Goal: Transaction & Acquisition: Purchase product/service

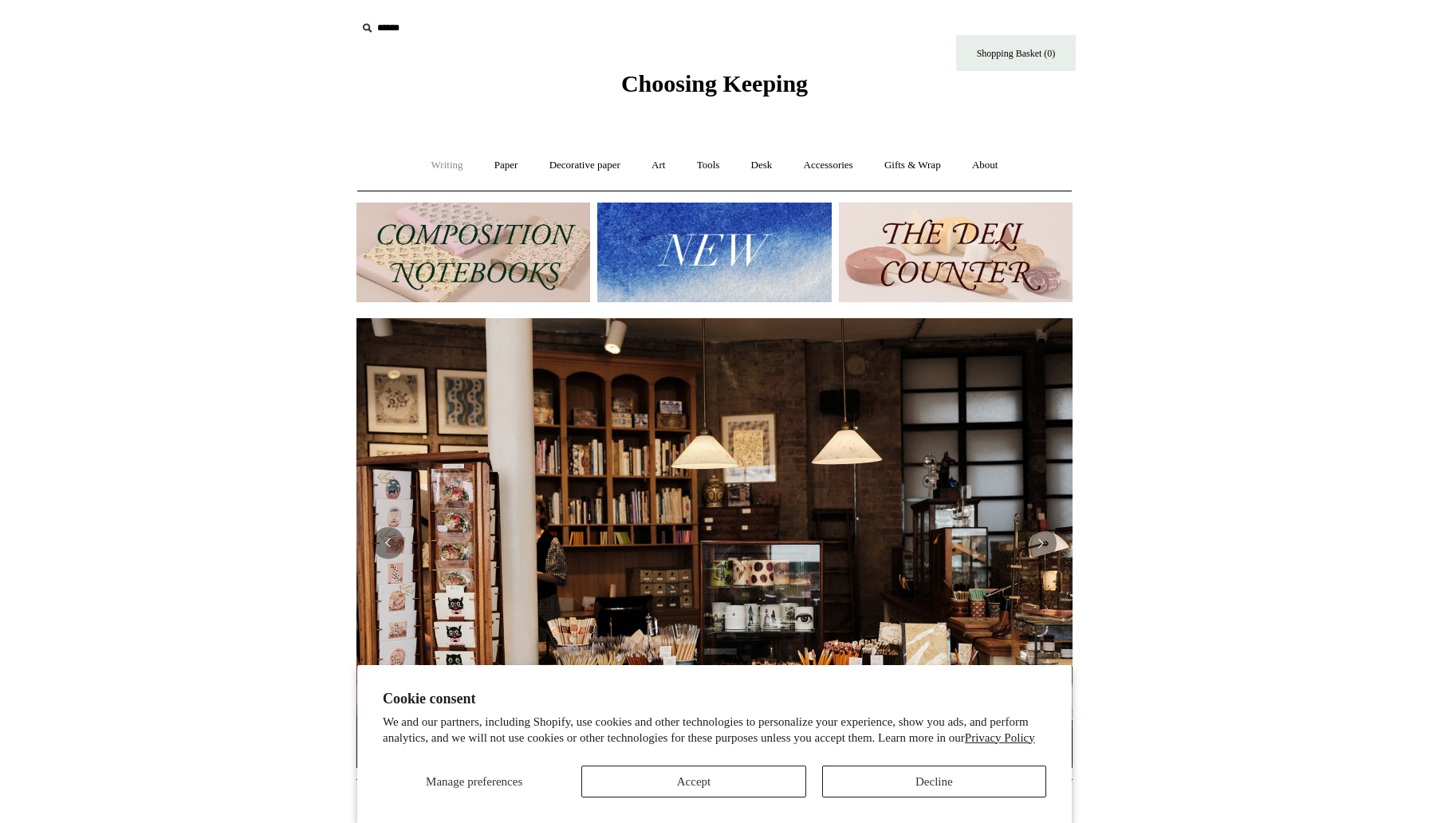
click at [457, 171] on link "Writing +" at bounding box center [447, 165] width 61 height 42
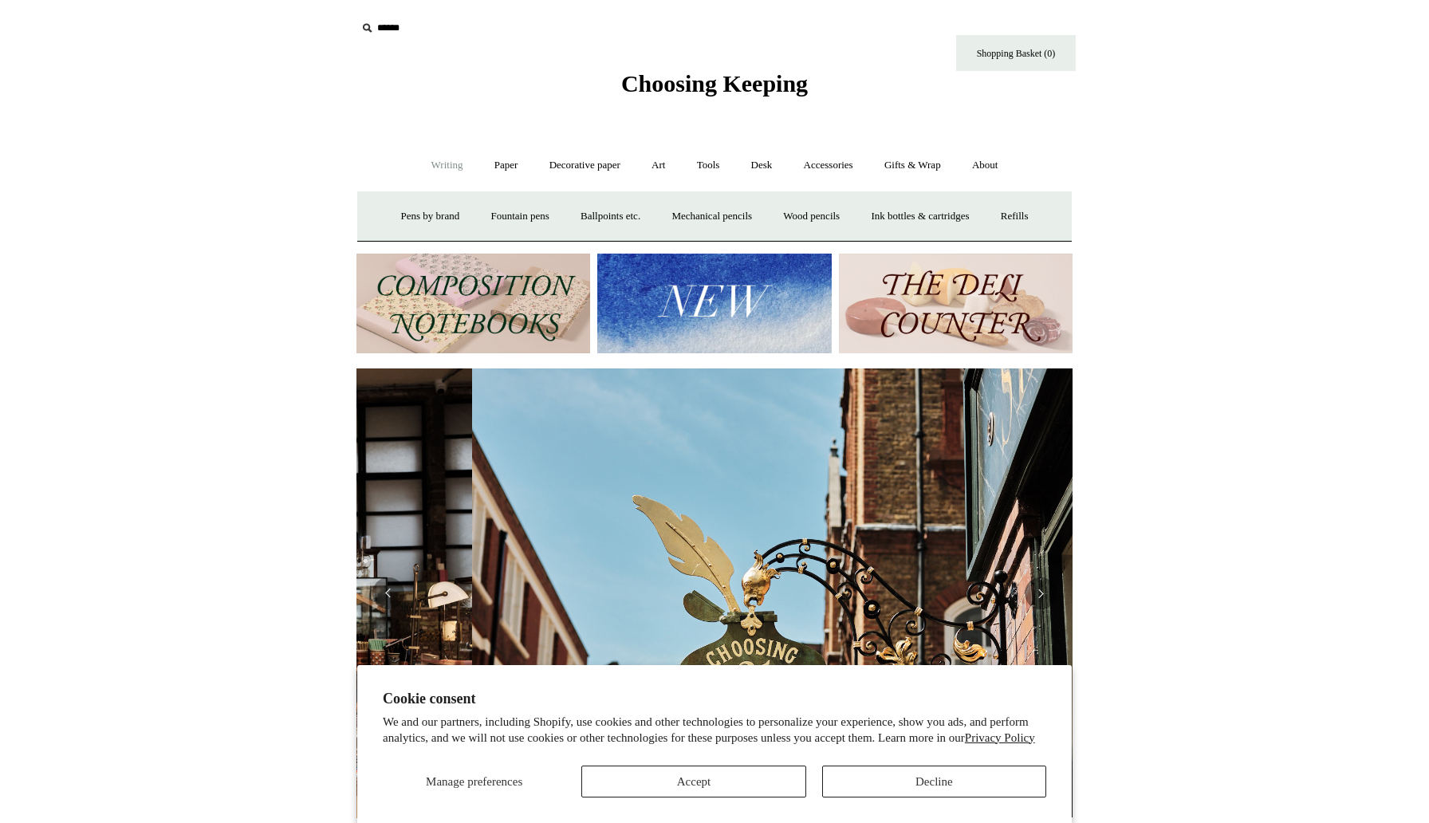
scroll to position [0, 716]
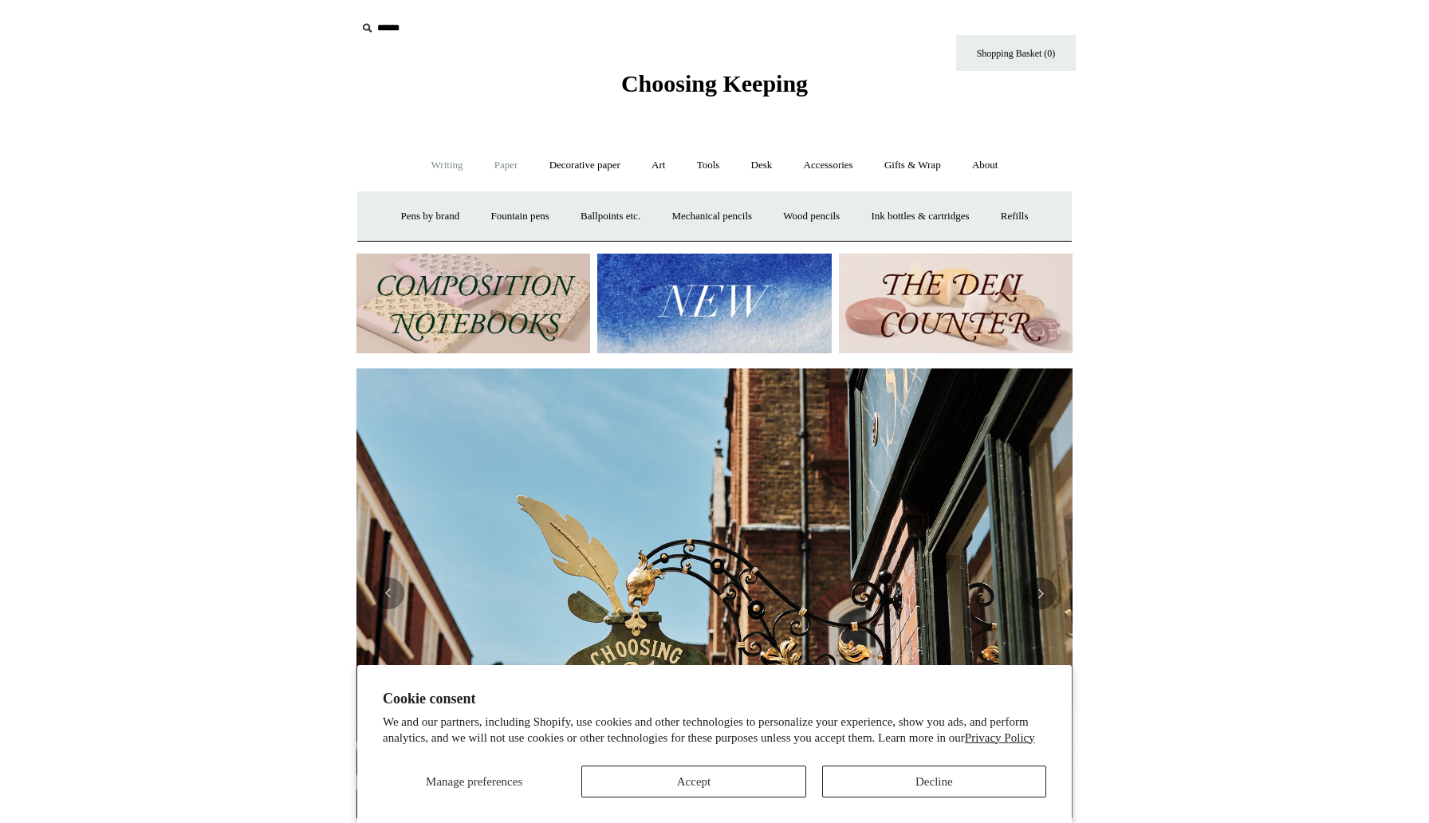
click at [480, 159] on link "Paper +" at bounding box center [506, 165] width 53 height 42
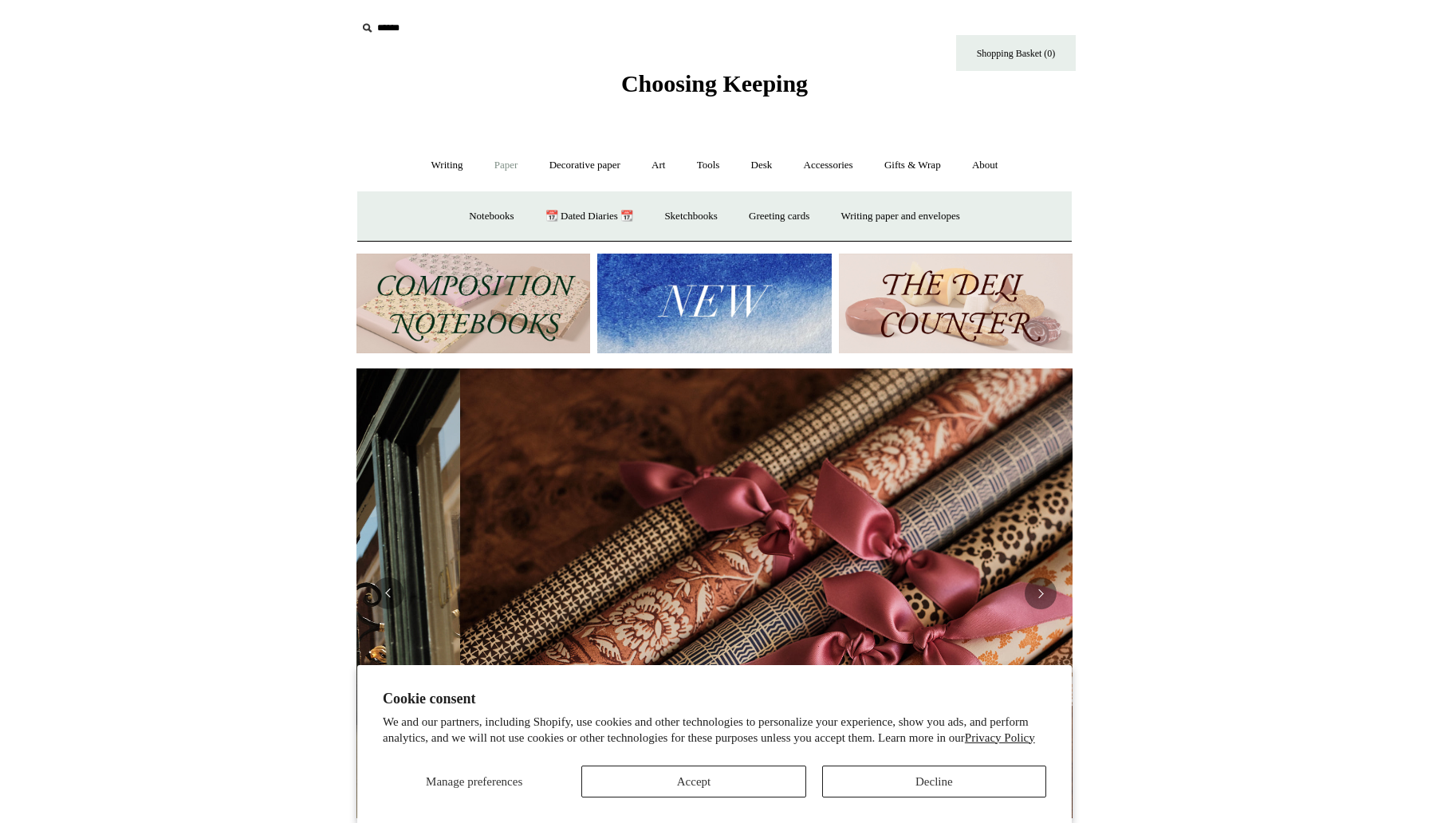
scroll to position [0, 1432]
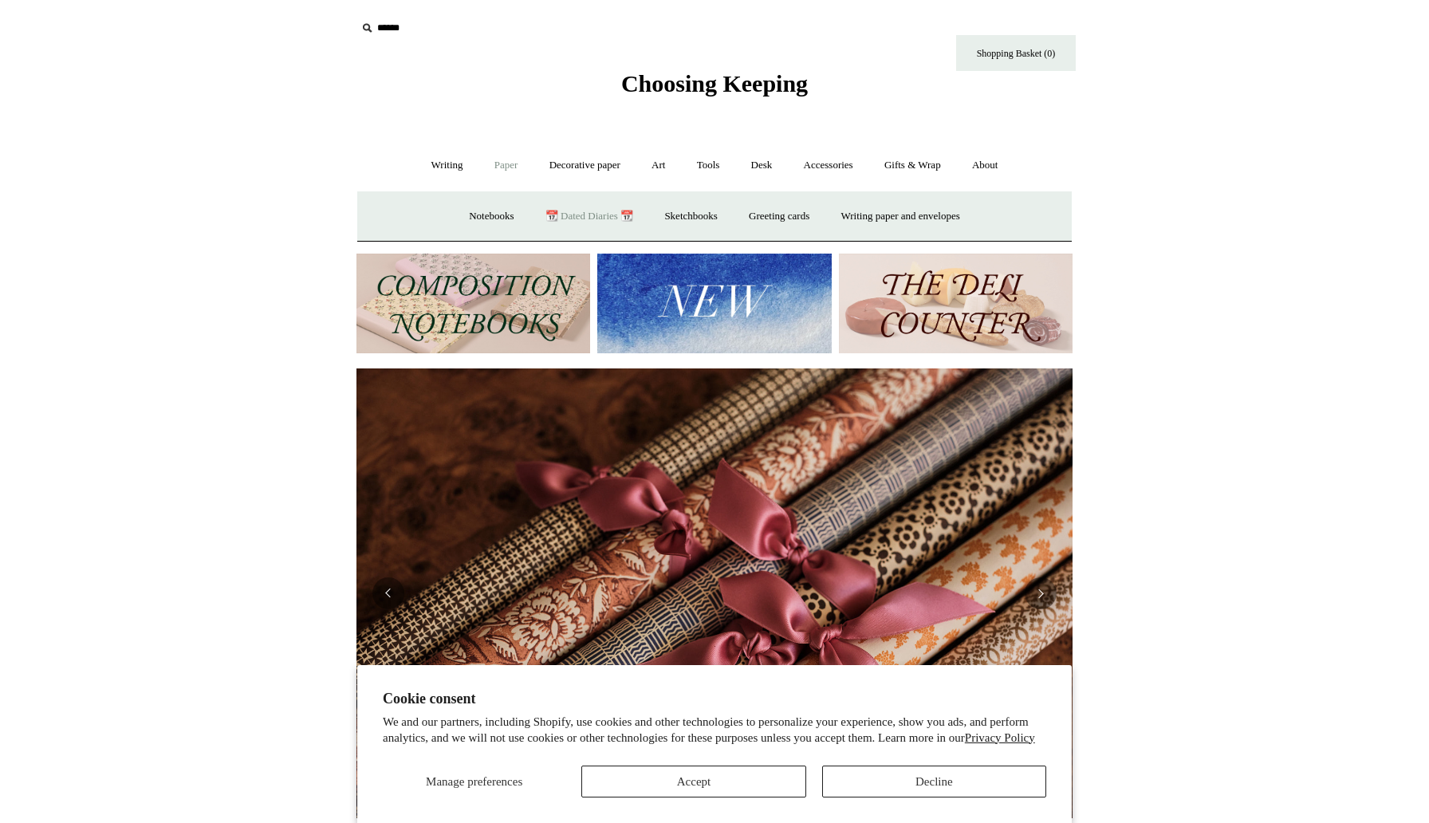
click at [582, 215] on link "📆 Dated Diaries 📆" at bounding box center [589, 216] width 116 height 42
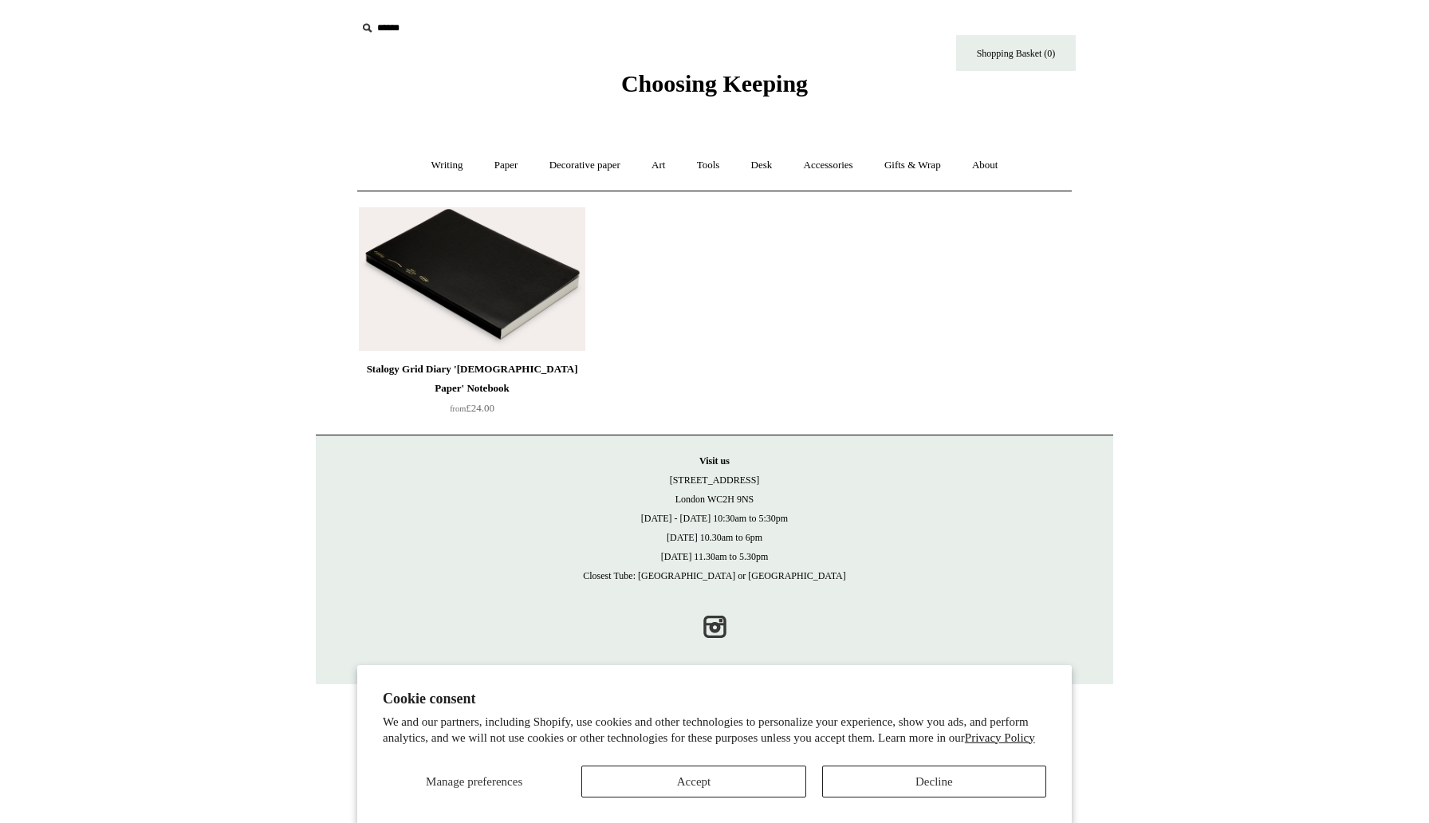
click at [416, 292] on img at bounding box center [472, 279] width 227 height 144
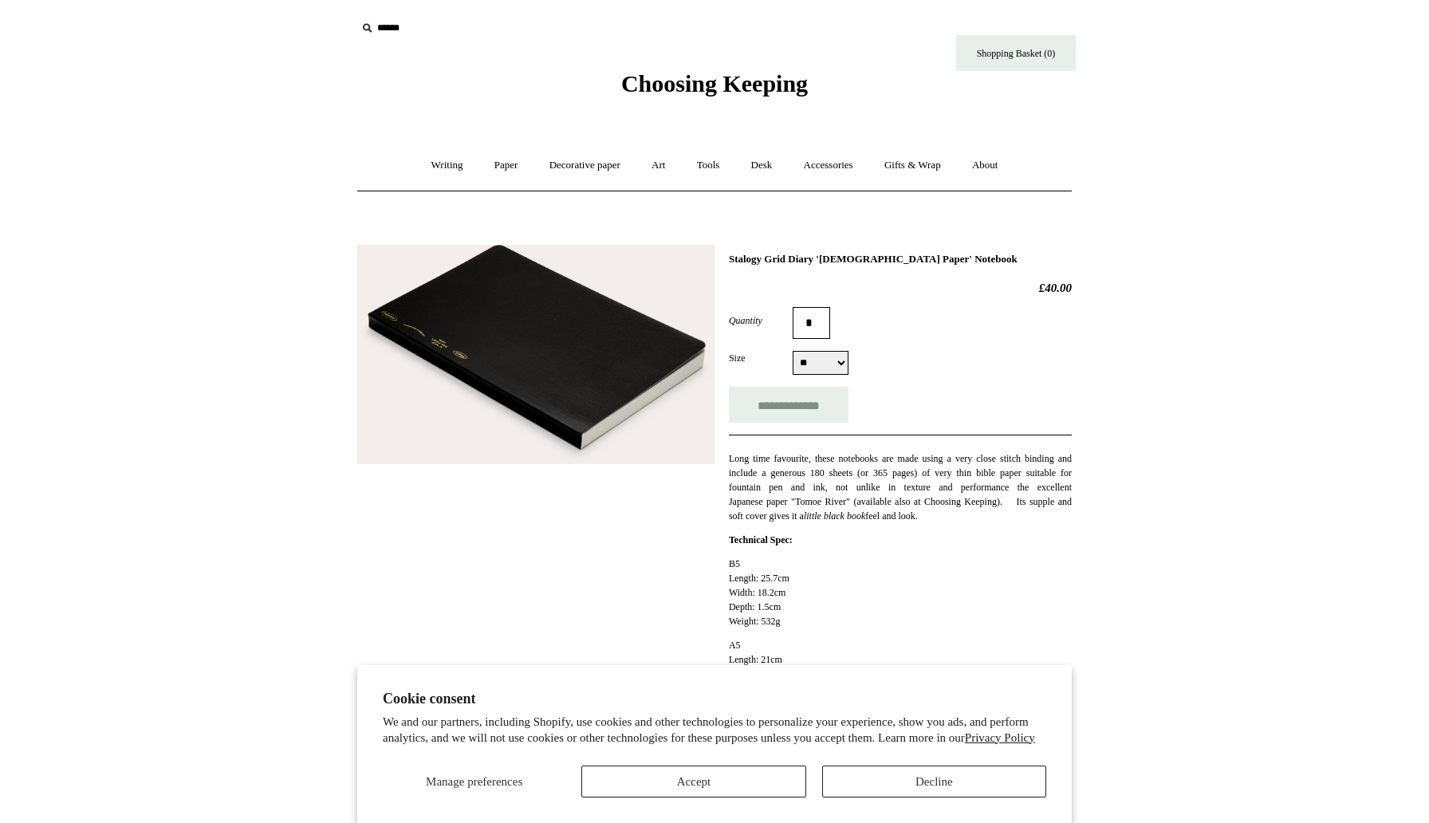
click at [415, 397] on img at bounding box center [535, 355] width 357 height 220
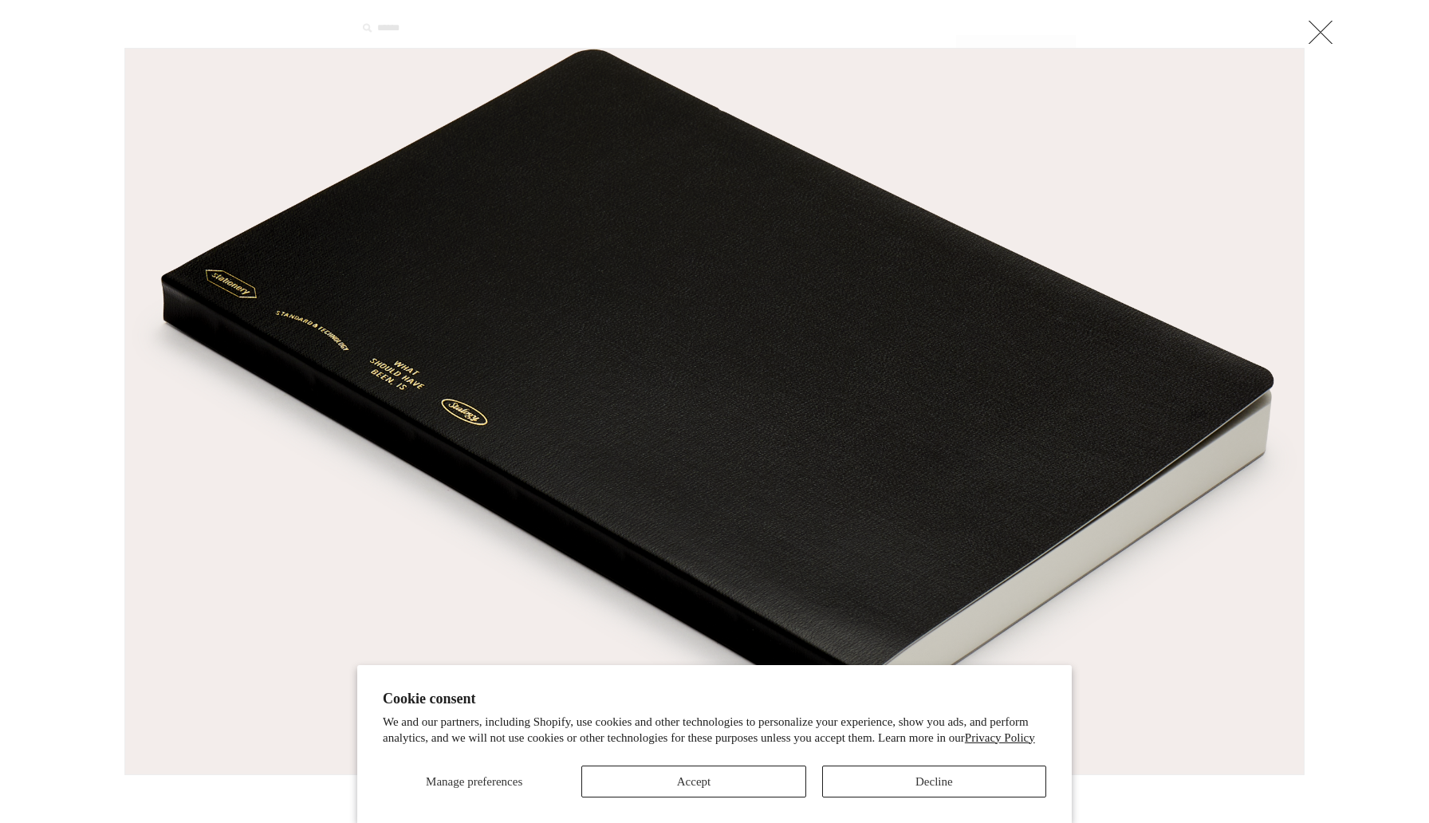
click at [415, 397] on img at bounding box center [714, 412] width 1179 height 726
click at [1316, 34] on link at bounding box center [1321, 32] width 32 height 32
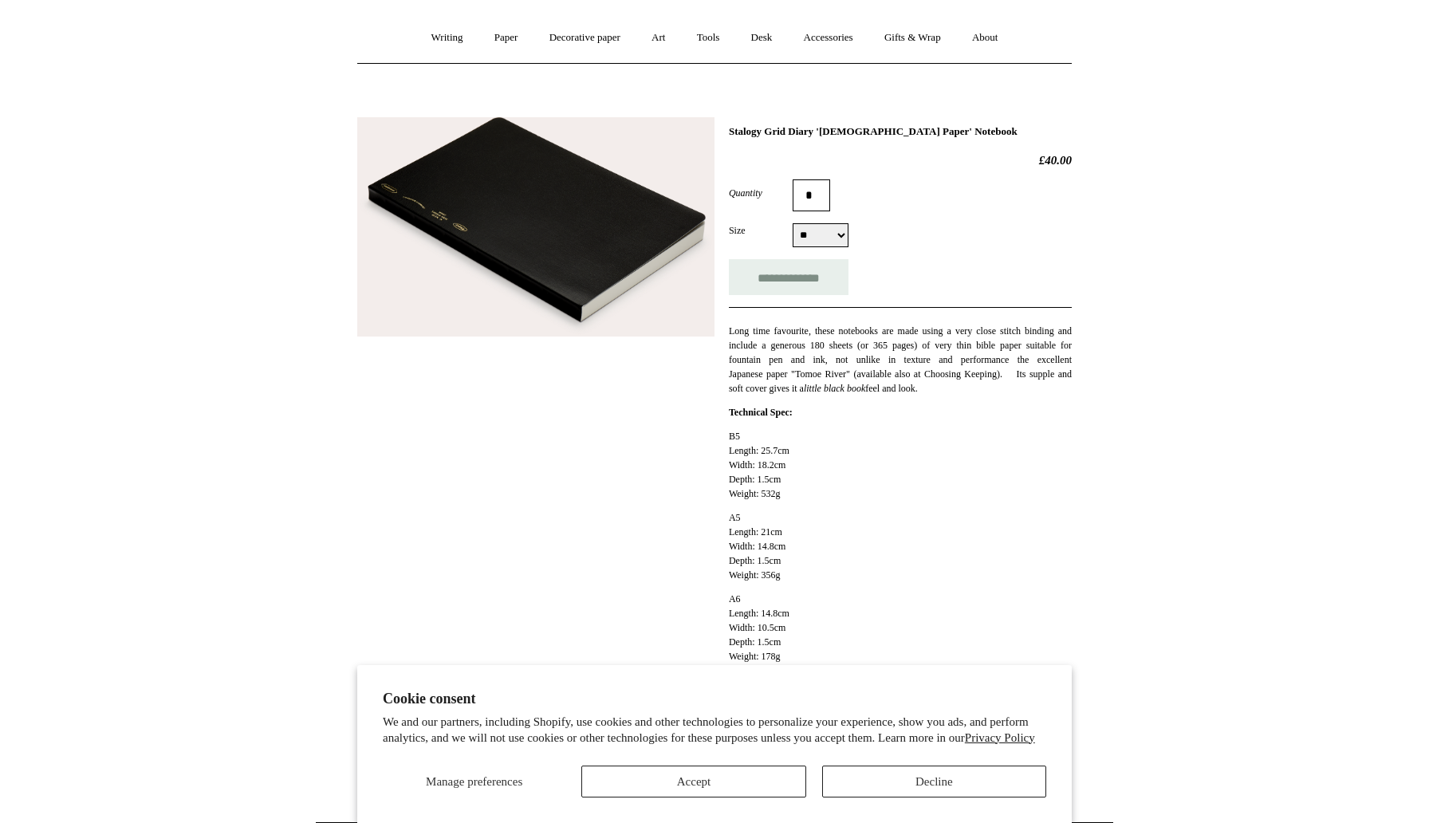
scroll to position [236, 0]
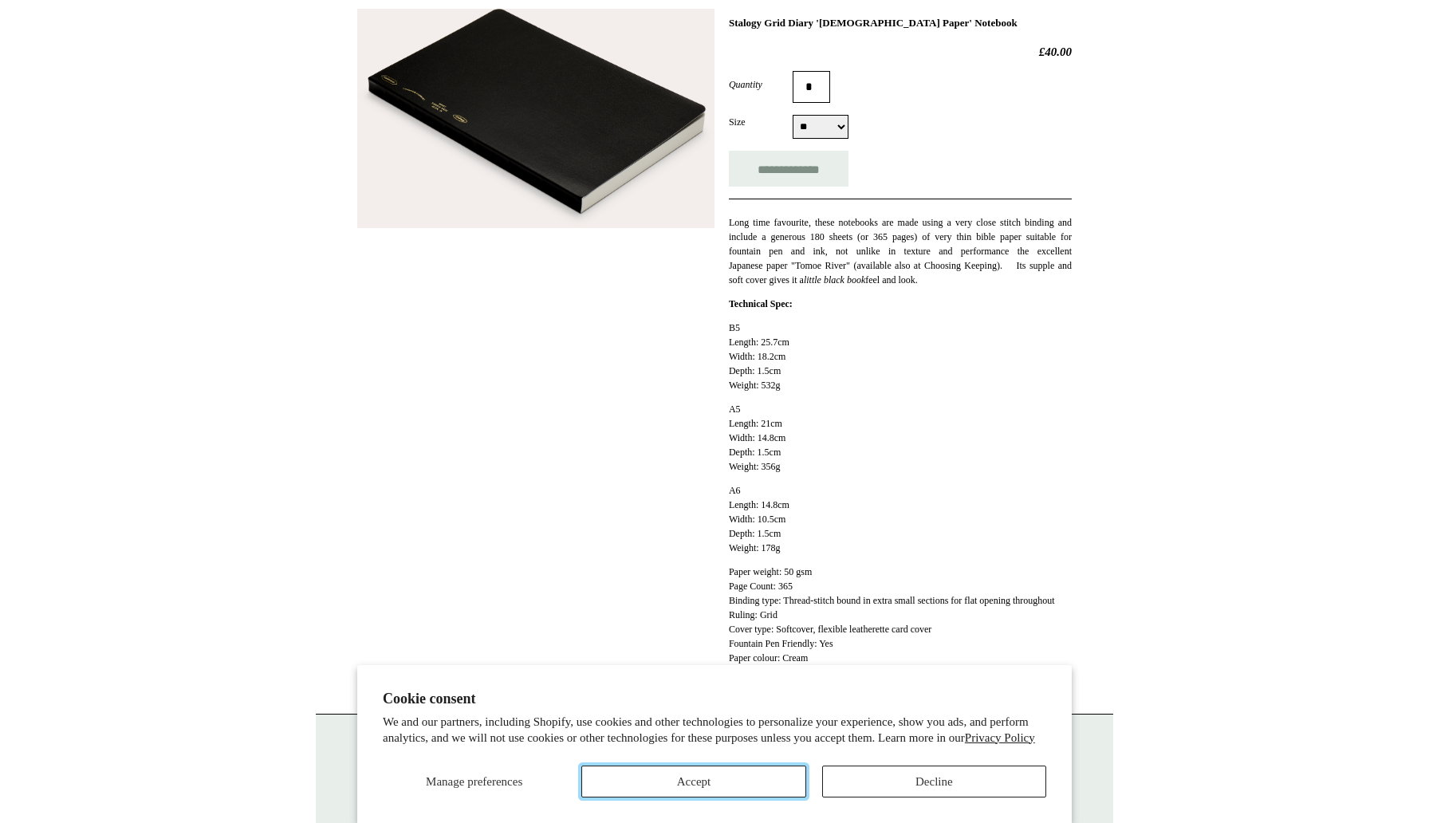
click at [735, 786] on button "Accept" at bounding box center [693, 782] width 224 height 32
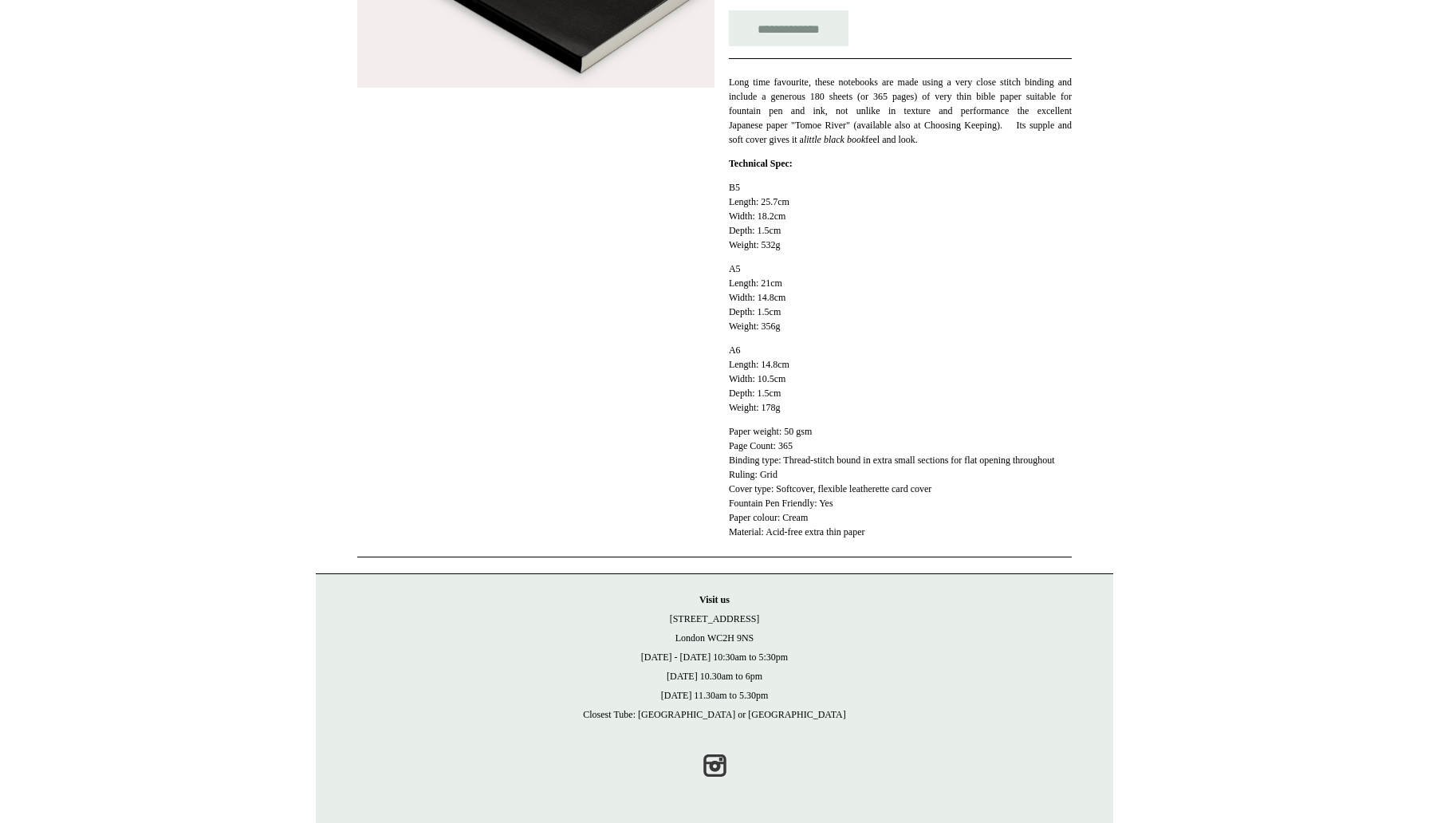
scroll to position [0, 0]
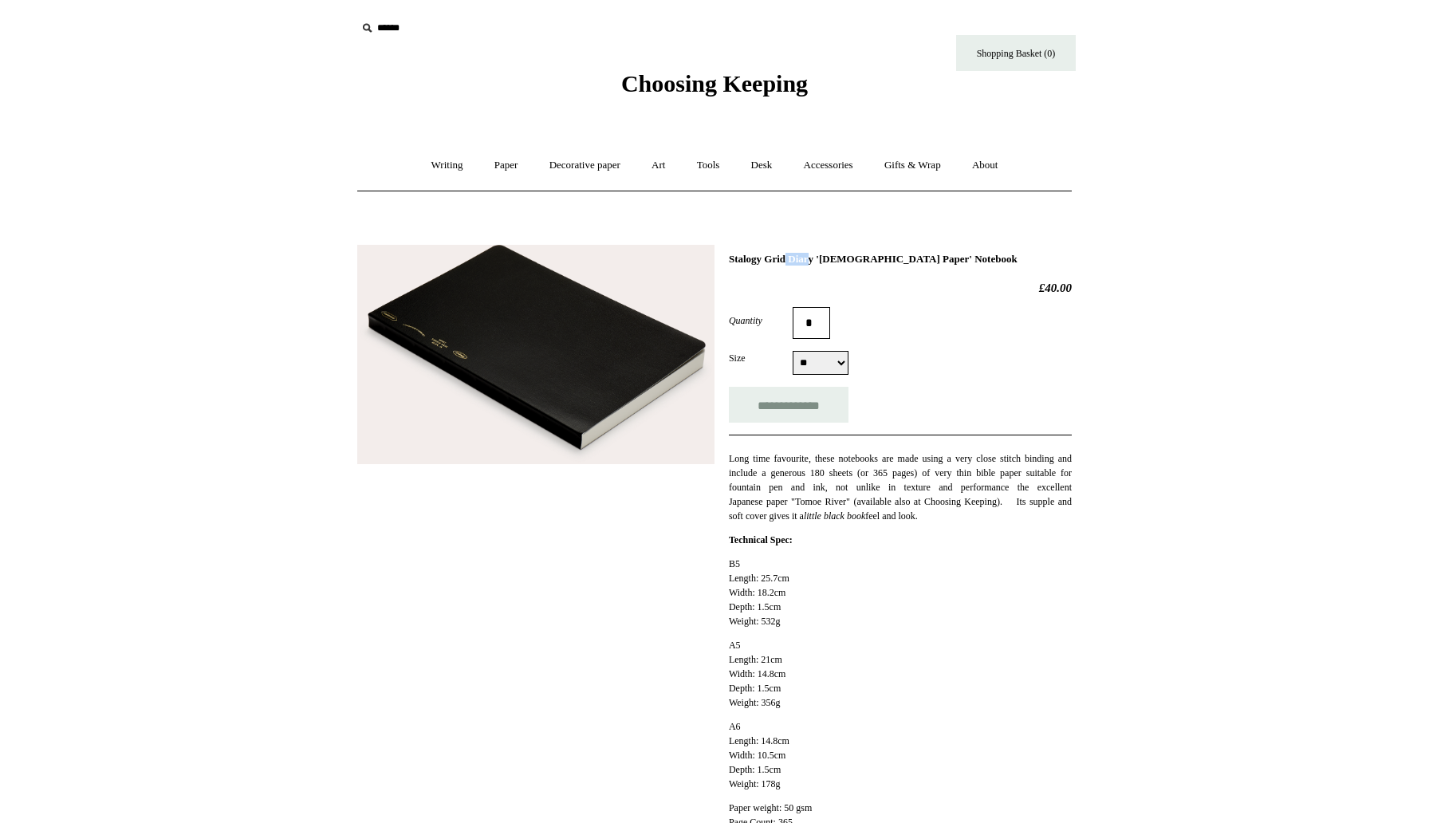
click at [753, 253] on h1 "Stalogy Grid Diary 'Bible Paper' Notebook" at bounding box center [900, 259] width 343 height 13
click at [784, 485] on p "Long time favourite, these notebooks are made using a very close stitch binding…" at bounding box center [900, 487] width 343 height 72
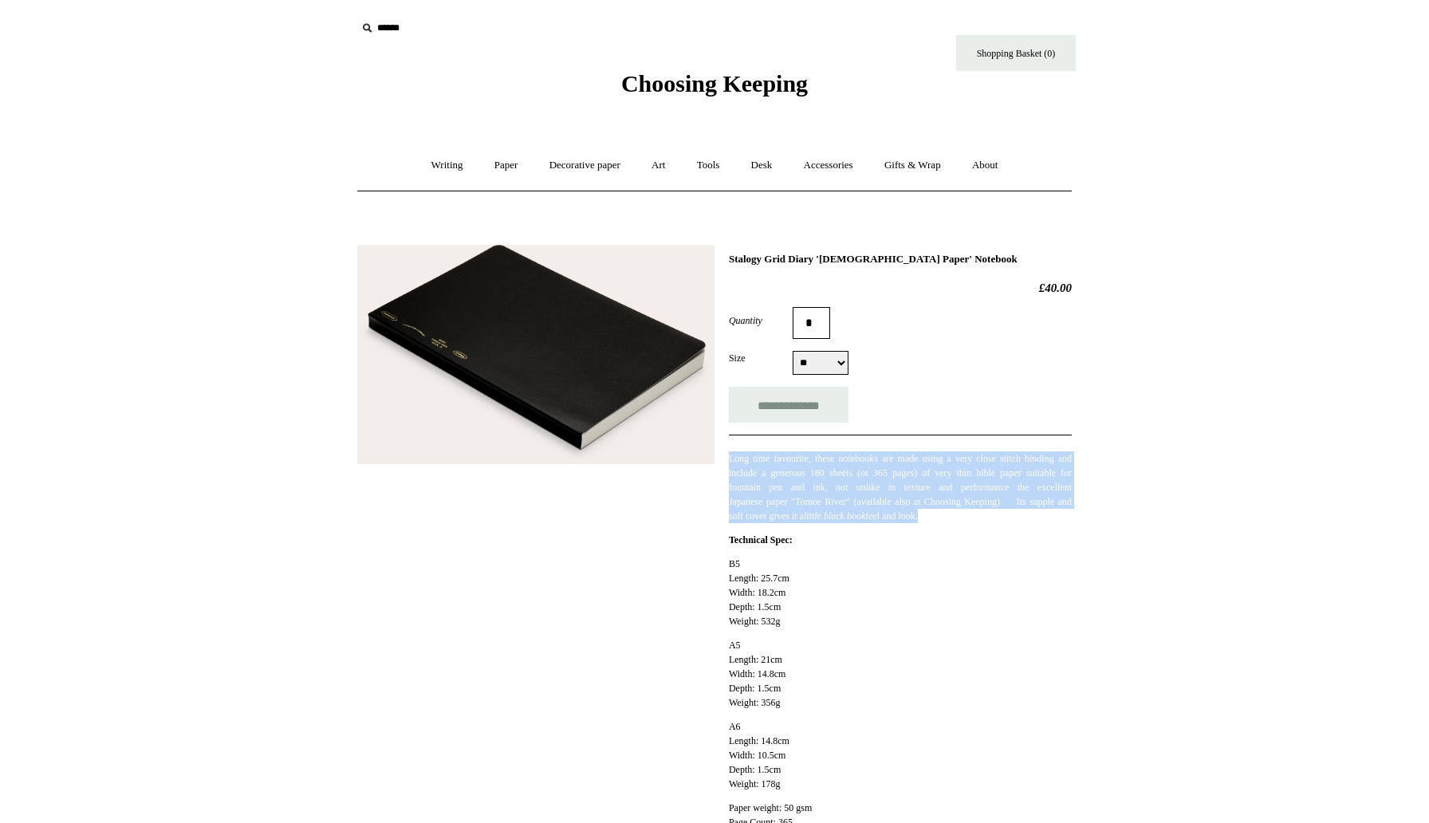
click at [784, 485] on p "Long time favourite, these notebooks are made using a very close stitch binding…" at bounding box center [900, 487] width 343 height 72
click at [784, 507] on p "Long time favourite, these notebooks are made using a very close stitch binding…" at bounding box center [900, 487] width 343 height 72
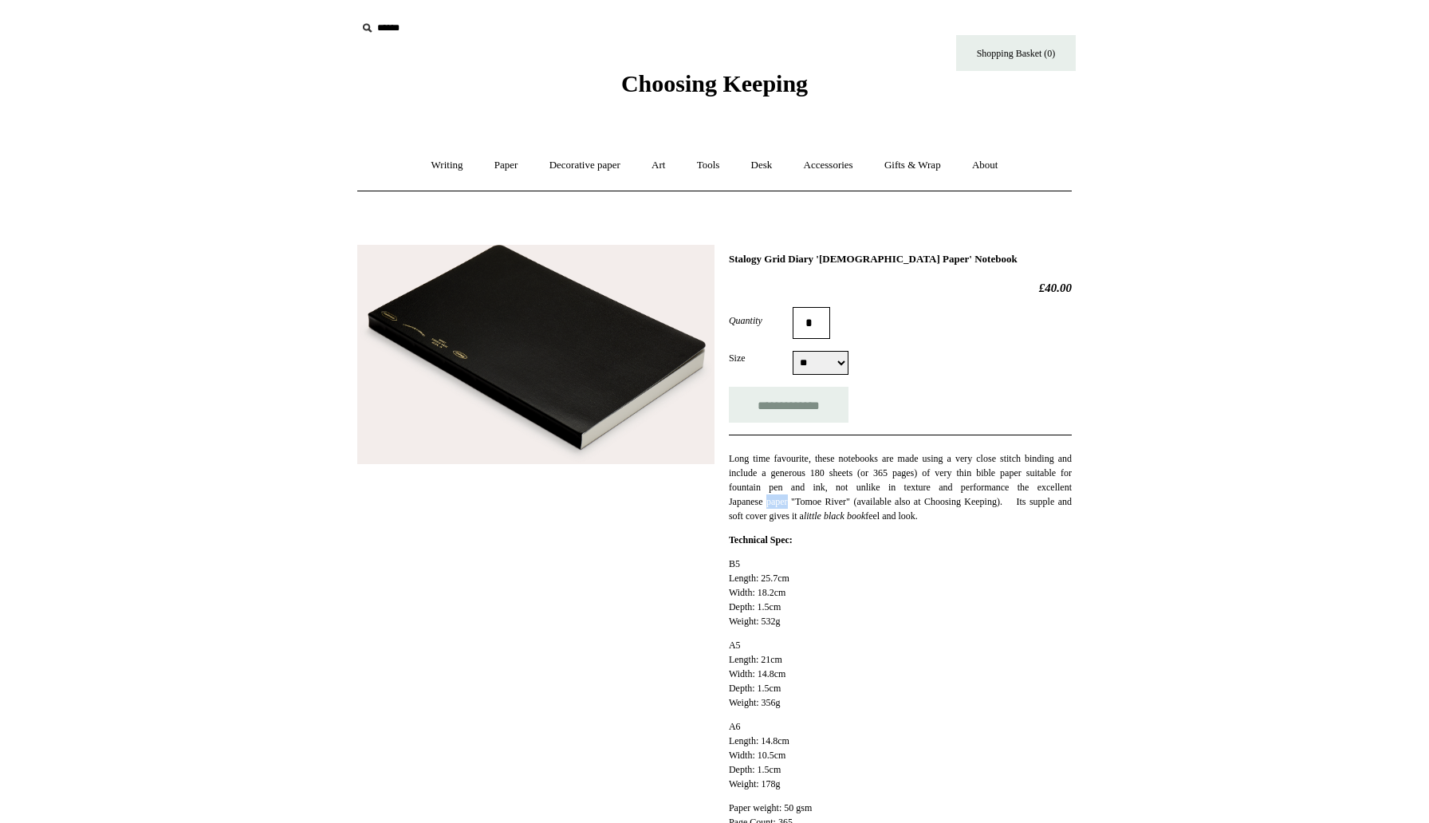
click at [784, 507] on p "Long time favourite, these notebooks are made using a very close stitch binding…" at bounding box center [900, 487] width 343 height 72
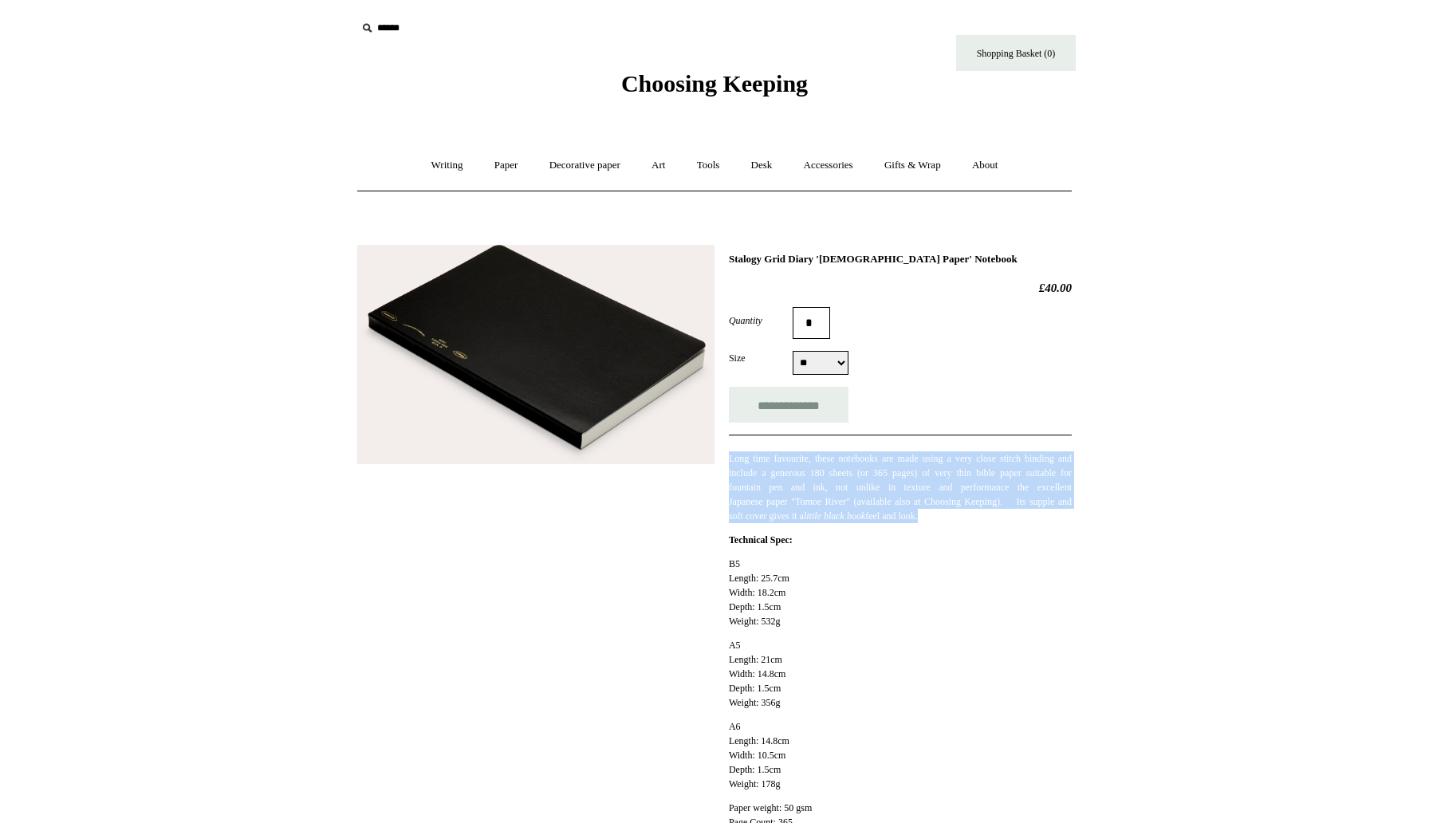
click at [784, 507] on p "Long time favourite, these notebooks are made using a very close stitch binding…" at bounding box center [900, 487] width 343 height 72
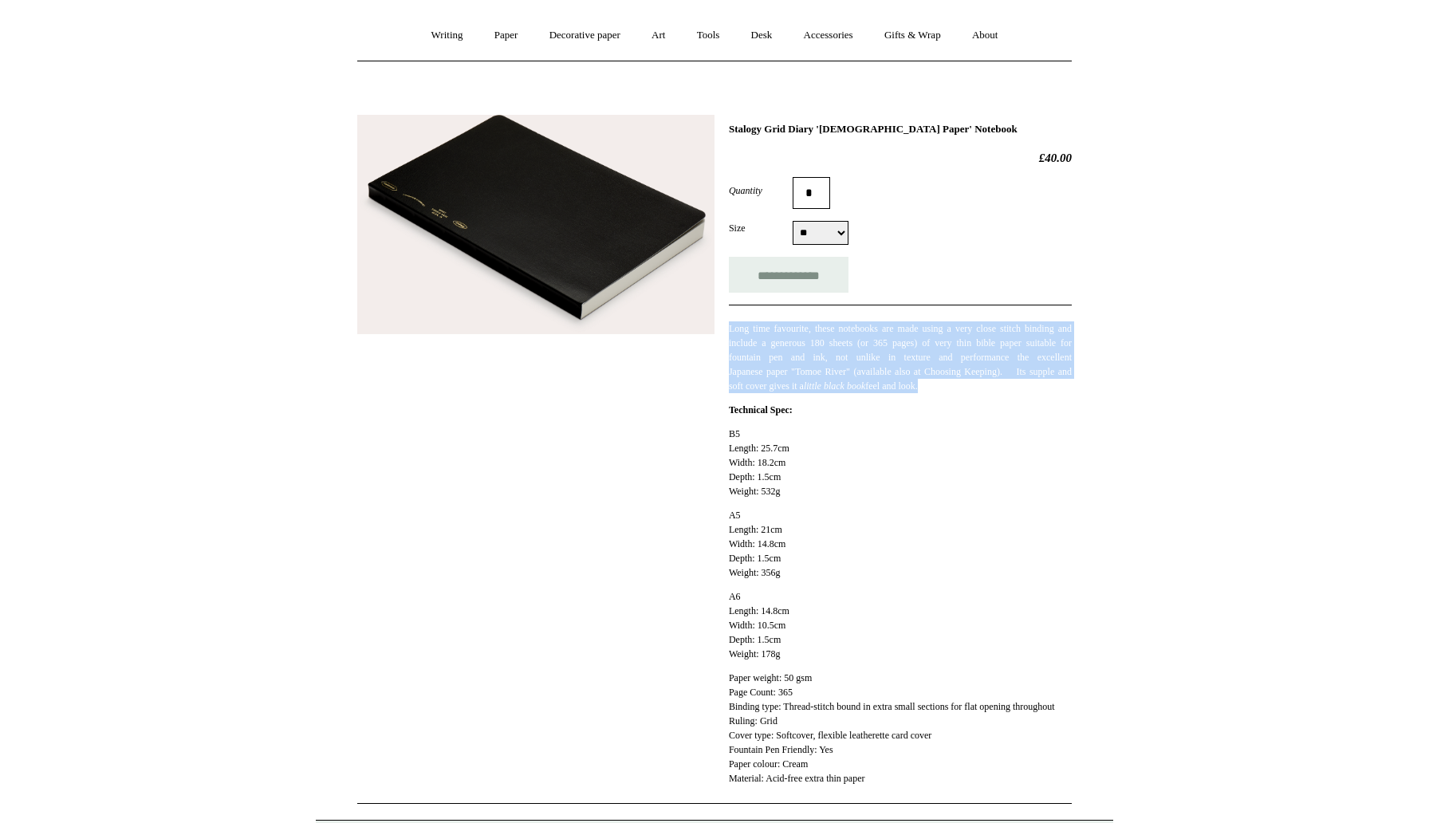
scroll to position [129, 0]
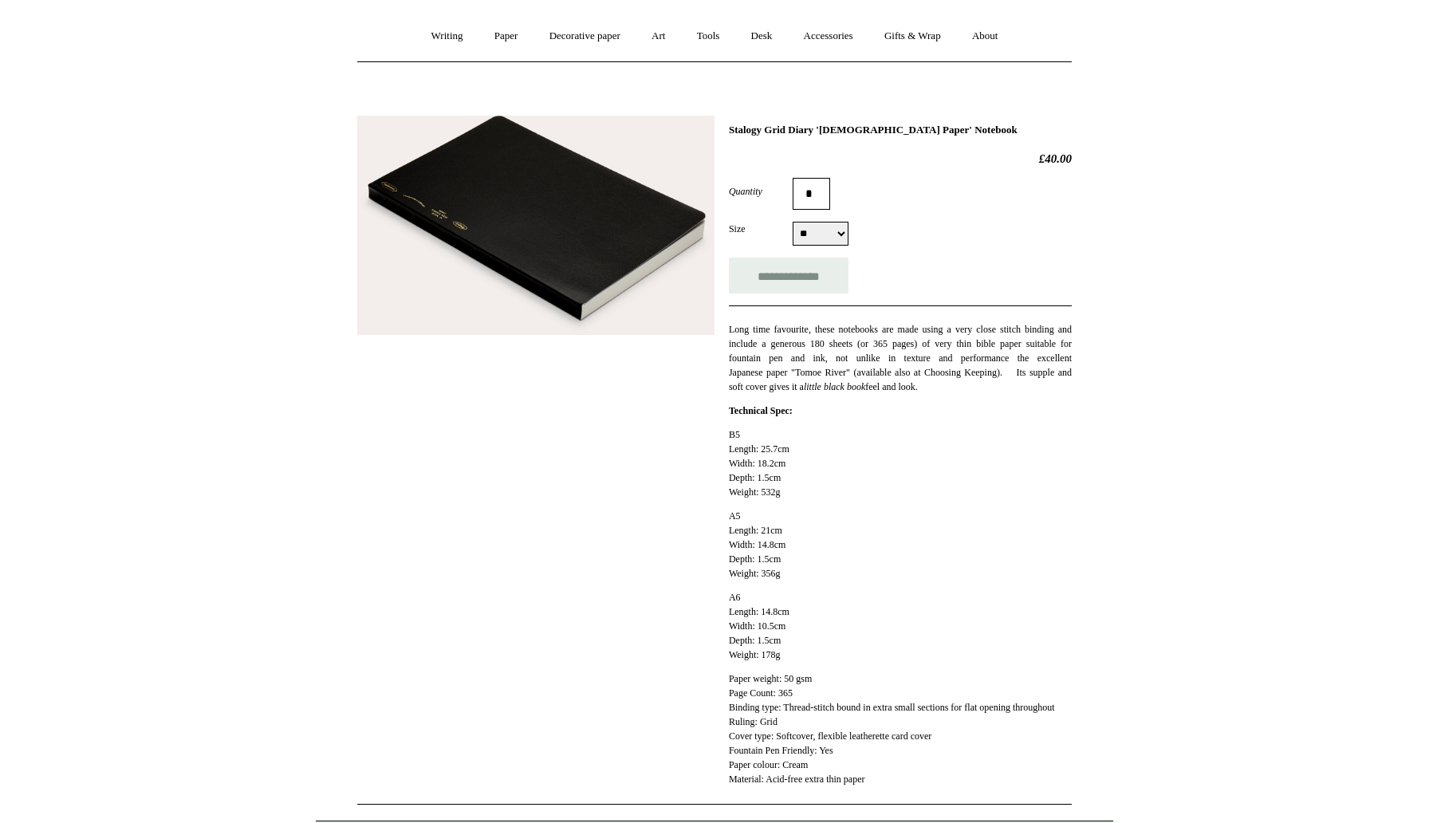
click at [816, 564] on p "A5 Length: 21cm Width: 14.8cm Depth: 1.5cm Weight: 356g" at bounding box center [900, 545] width 343 height 72
click at [603, 240] on img at bounding box center [535, 226] width 357 height 220
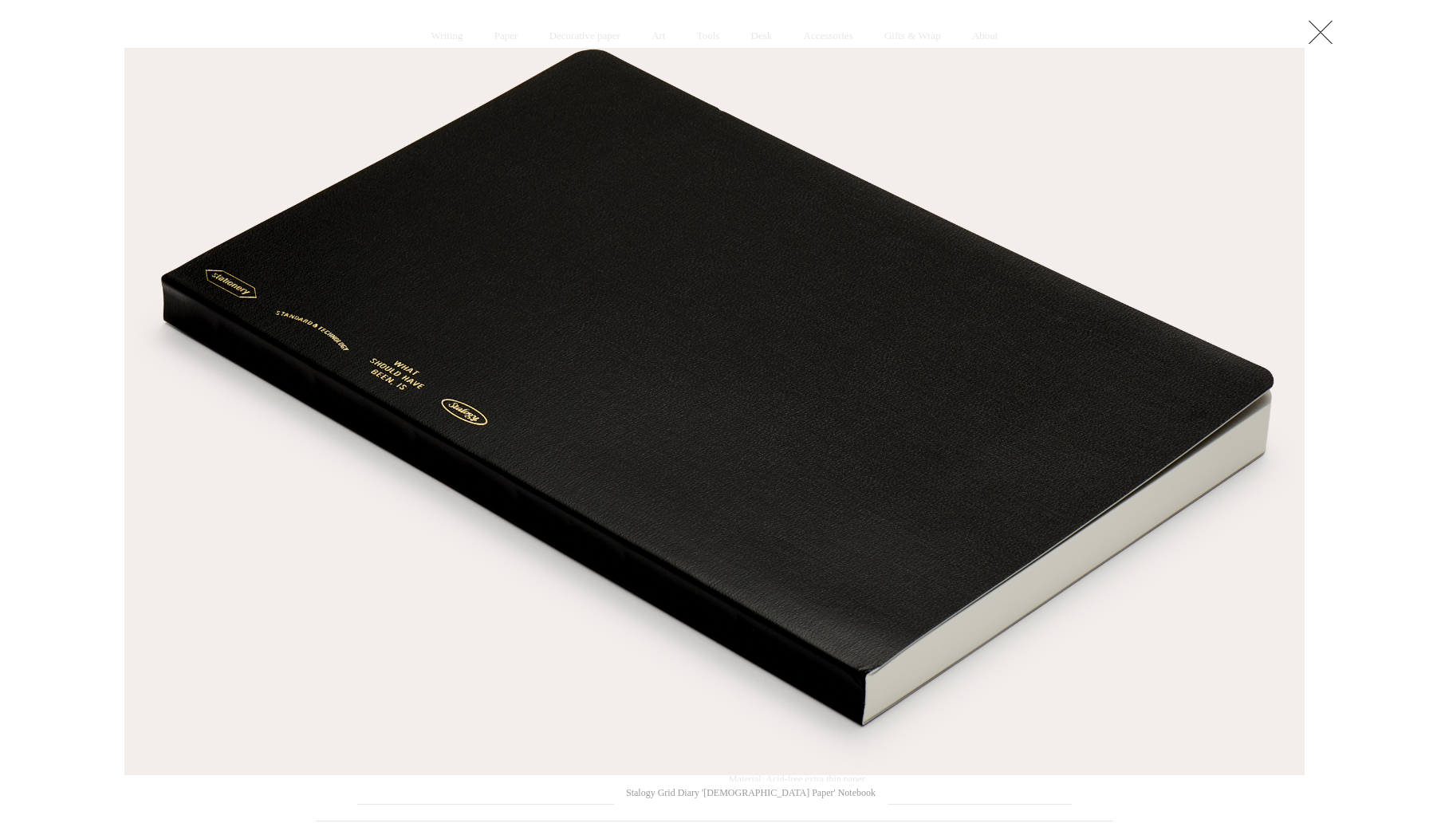
click at [0, 365] on div at bounding box center [714, 479] width 1429 height 1216
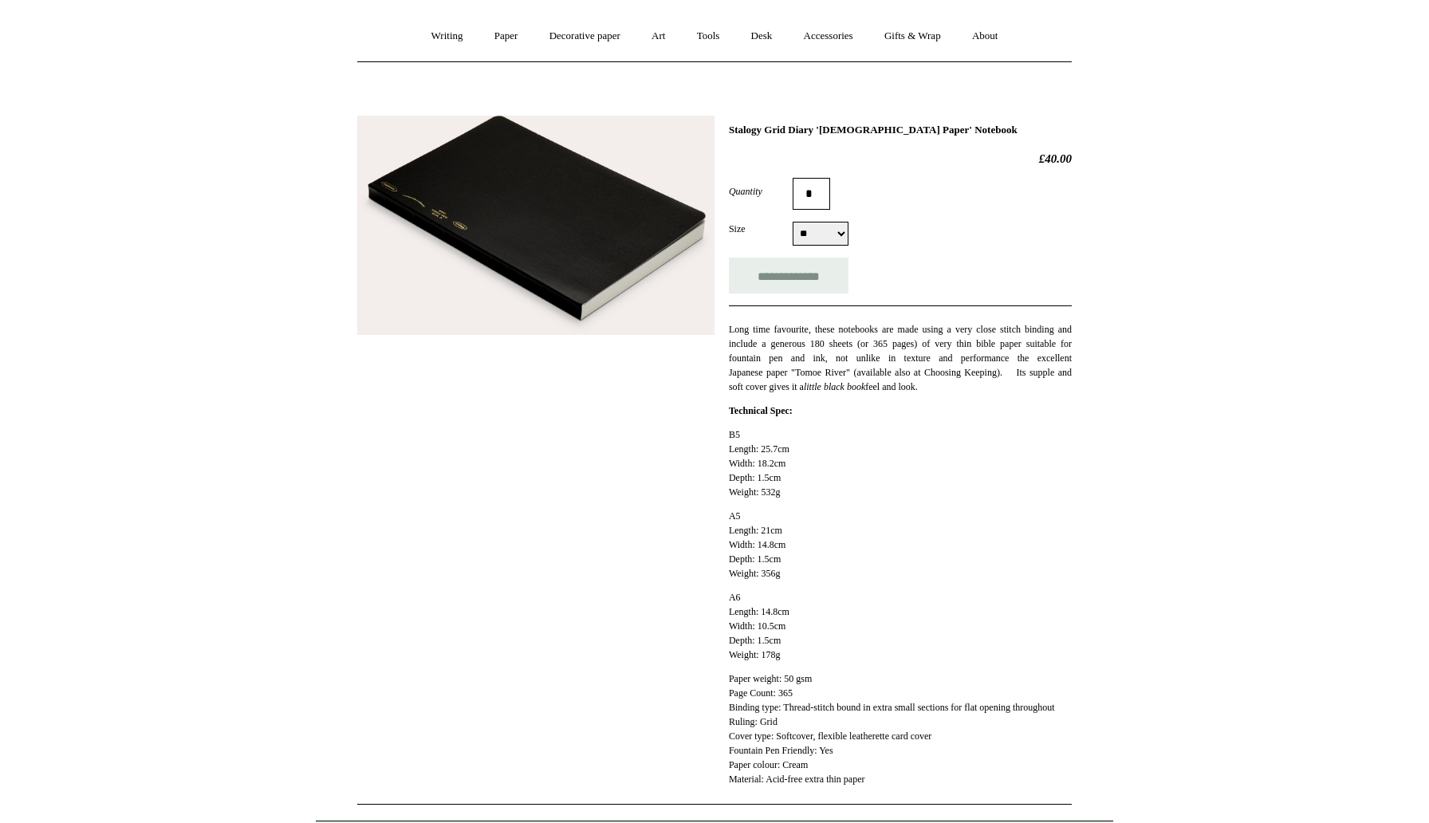
click at [814, 121] on div "**********" at bounding box center [714, 455] width 715 height 702
copy div "Stalogy Grid Diary 'Bible Paper' Notebook"
